Goal: Find specific page/section: Find specific page/section

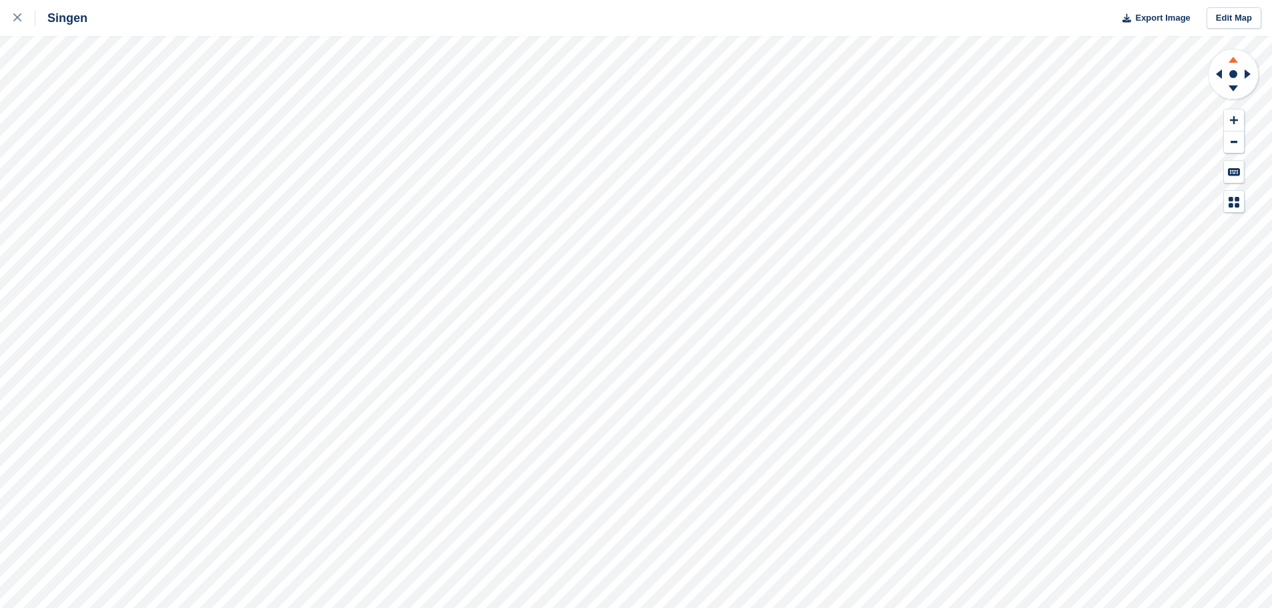
click at [629, 60] on icon at bounding box center [1232, 60] width 9 height 6
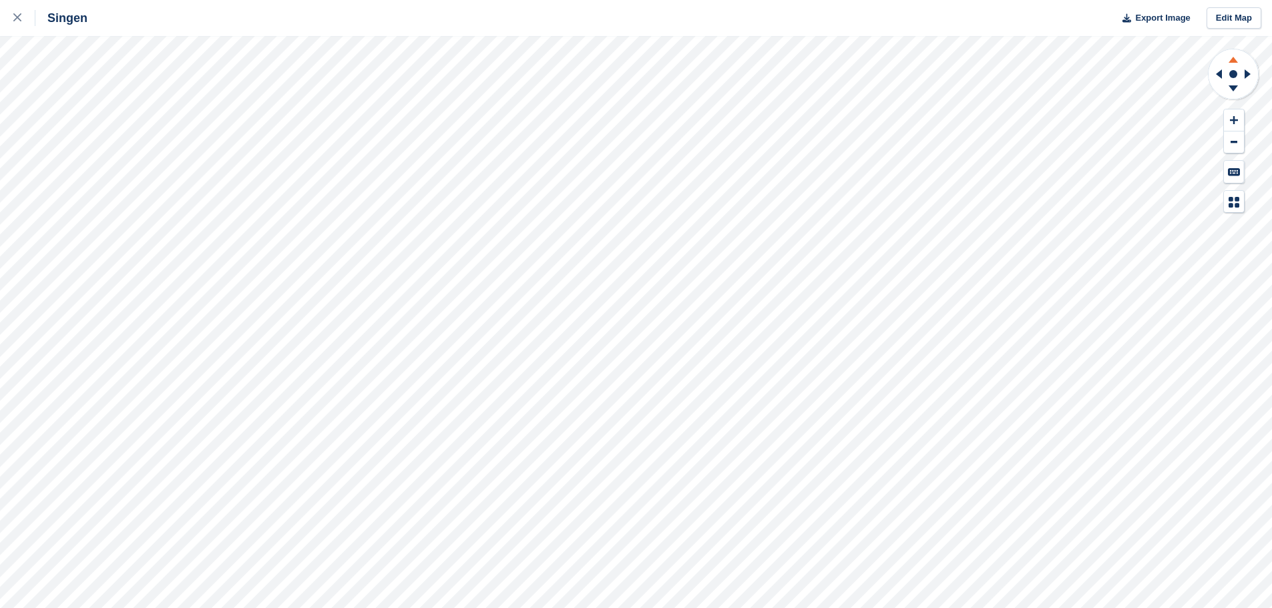
click at [629, 60] on icon at bounding box center [1232, 60] width 9 height 6
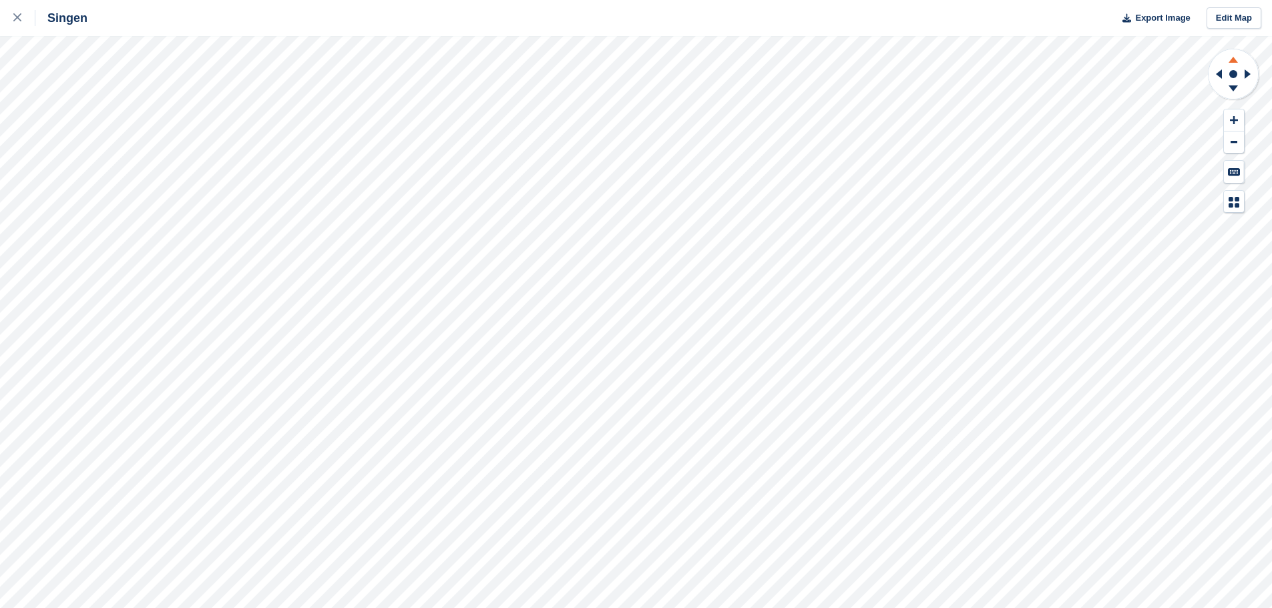
click at [629, 60] on icon at bounding box center [1232, 60] width 9 height 6
click at [629, 71] on icon at bounding box center [1247, 73] width 6 height 9
click at [629, 75] on icon at bounding box center [1216, 74] width 17 height 35
